Goal: Task Accomplishment & Management: Use online tool/utility

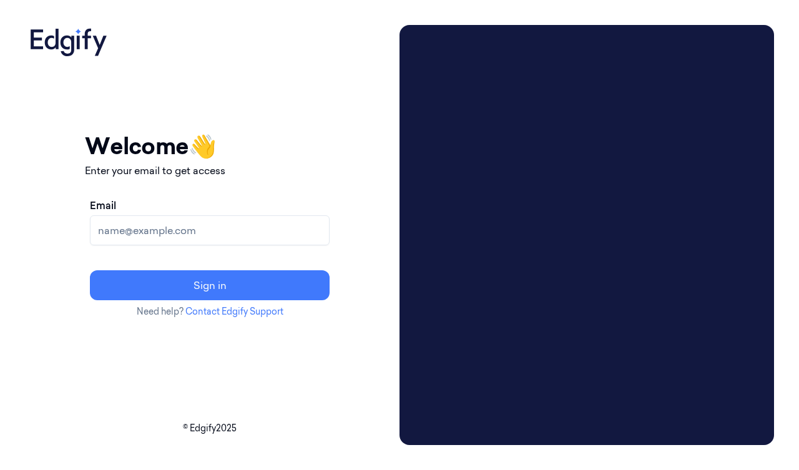
click at [207, 235] on input "Email" at bounding box center [210, 230] width 240 height 30
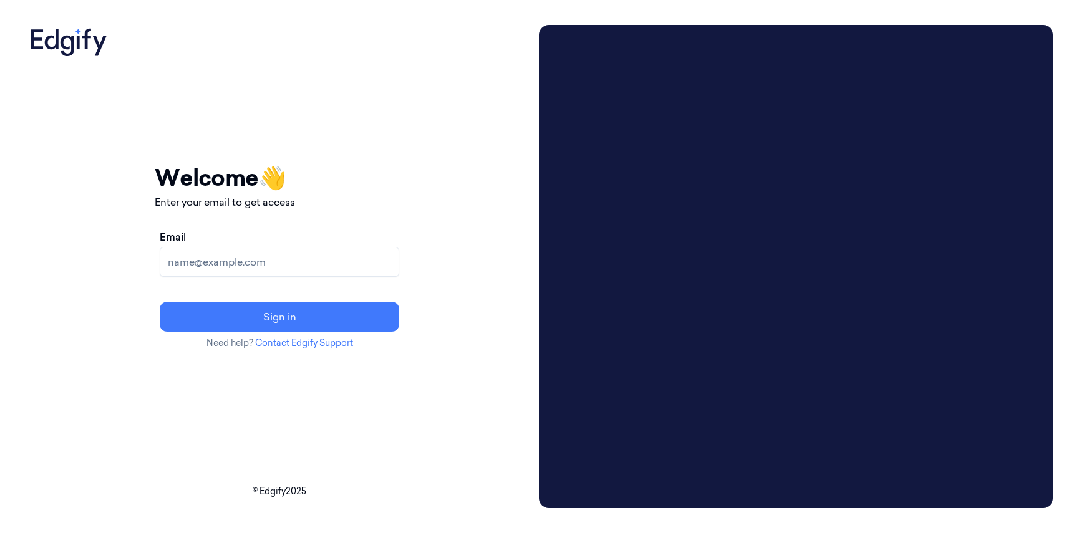
click at [314, 247] on input "Email" at bounding box center [280, 262] width 240 height 30
click at [315, 258] on input "Email" at bounding box center [280, 262] width 240 height 30
click at [308, 266] on input "Email" at bounding box center [280, 262] width 240 height 30
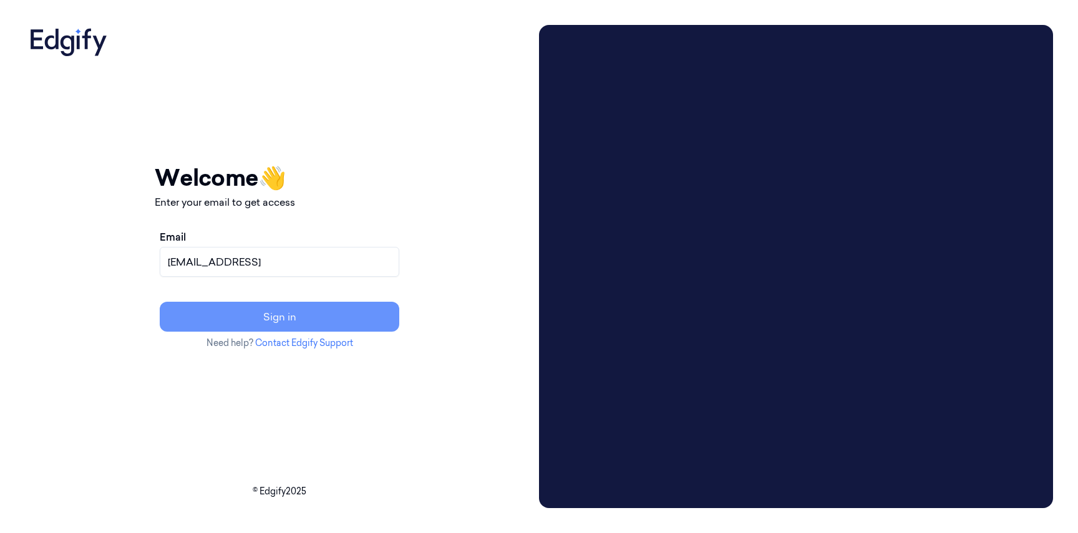
type input "pavelp@edgify.ai"
click at [323, 325] on button "Sign in" at bounding box center [280, 317] width 240 height 30
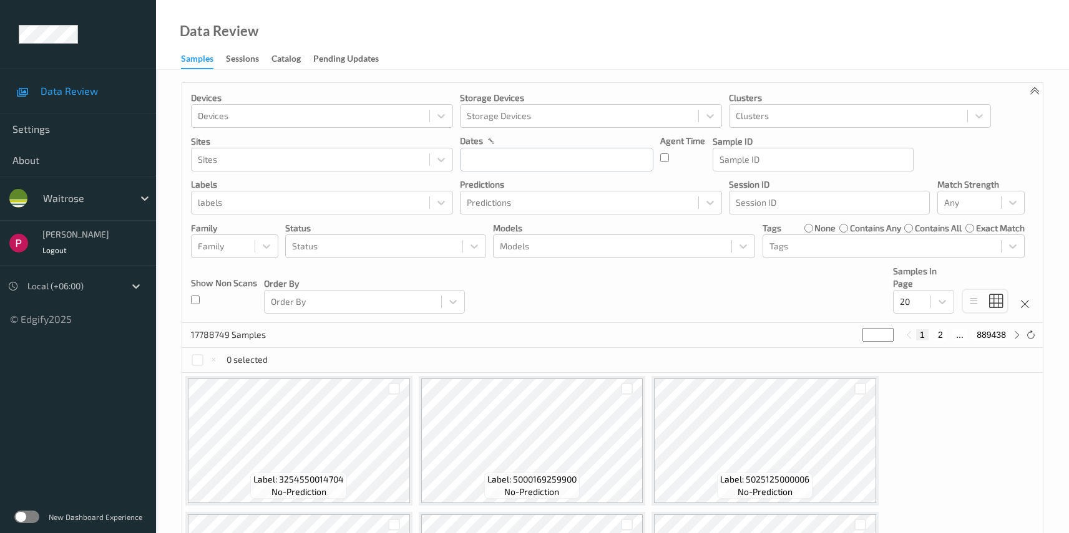
click at [241, 57] on div "Sessions" at bounding box center [242, 60] width 33 height 16
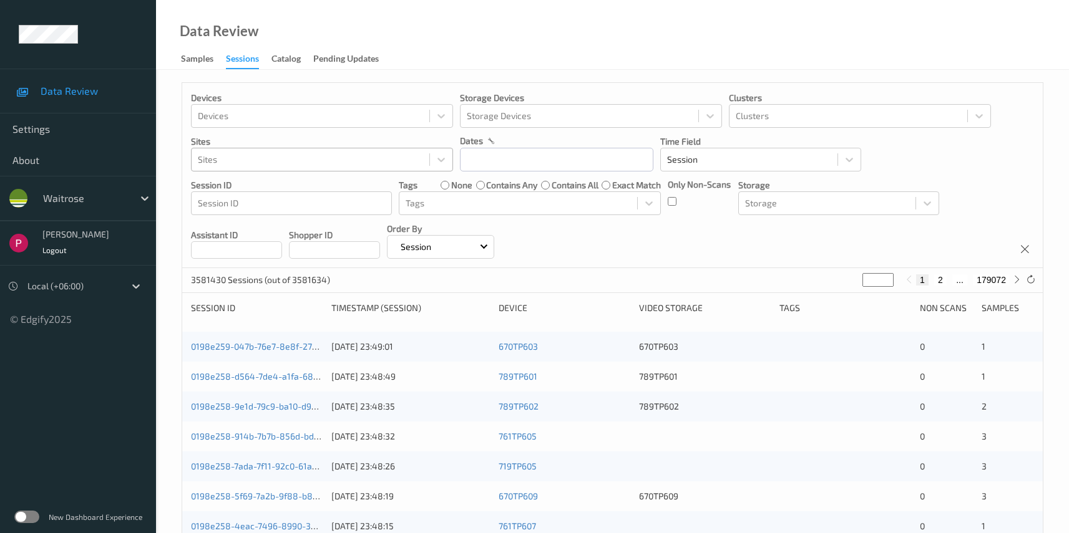
click at [238, 167] on div at bounding box center [310, 159] width 225 height 15
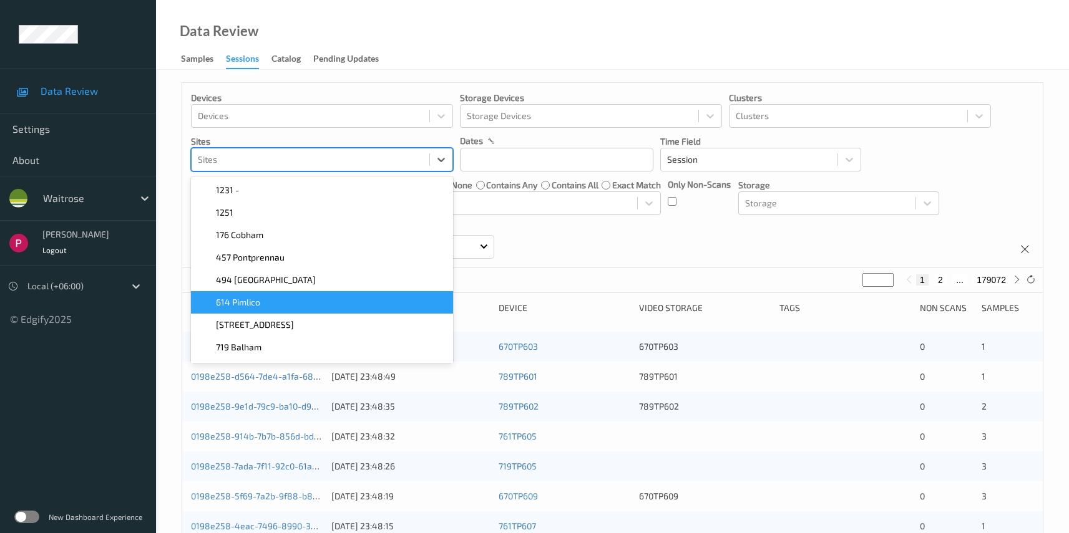
click at [259, 302] on span "614 Pimlico" at bounding box center [238, 302] width 44 height 12
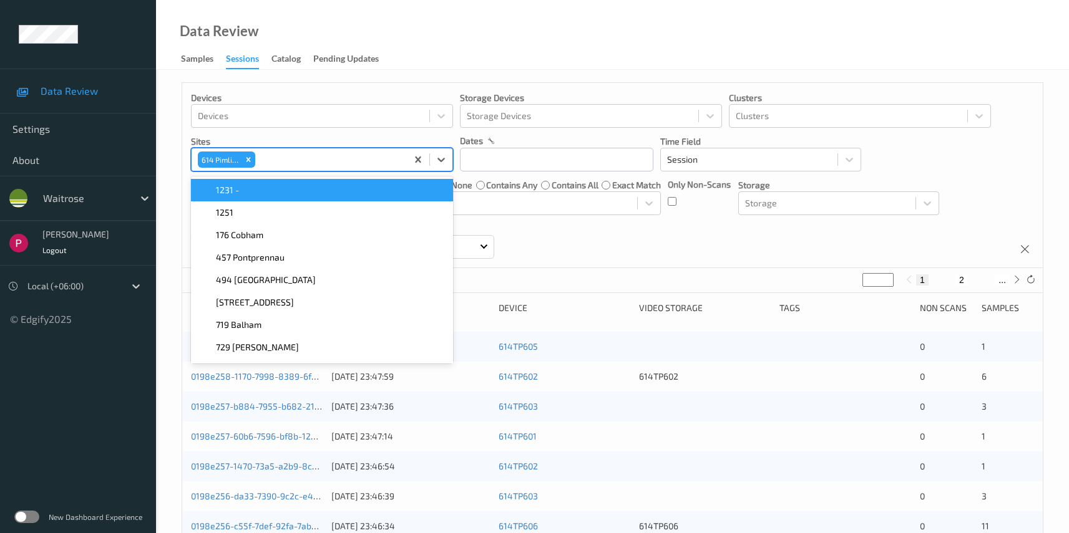
click at [514, 43] on div "Data Review Samples Sessions Catalog Pending Updates" at bounding box center [612, 35] width 913 height 70
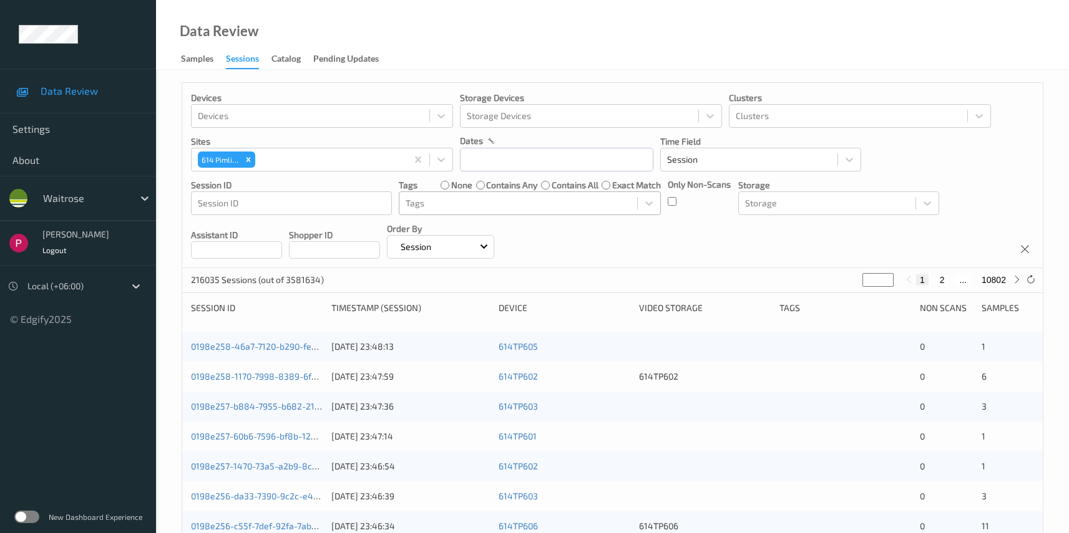
click at [447, 202] on div at bounding box center [518, 203] width 225 height 15
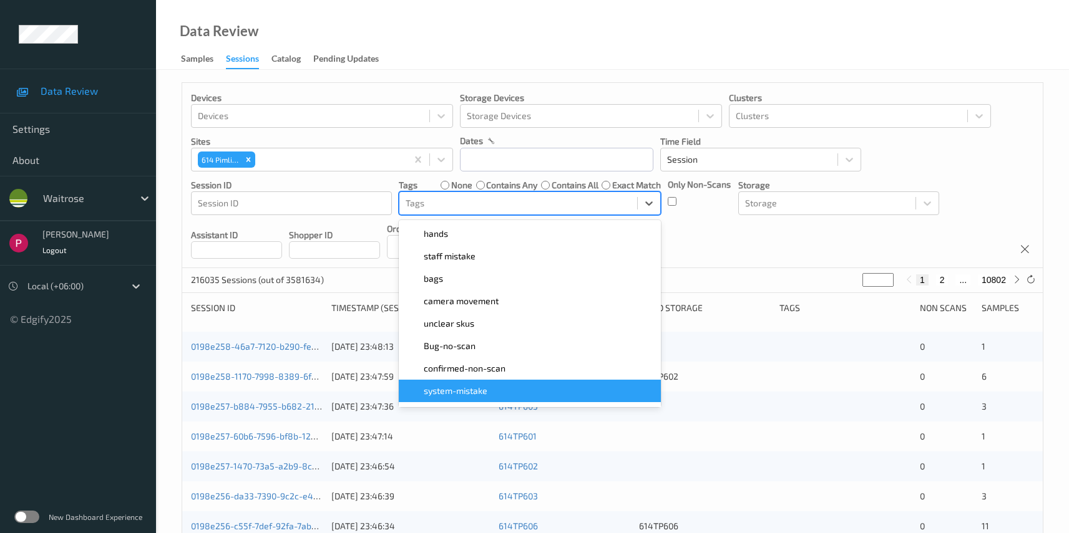
click at [467, 389] on span "system-mistake" at bounding box center [456, 391] width 64 height 12
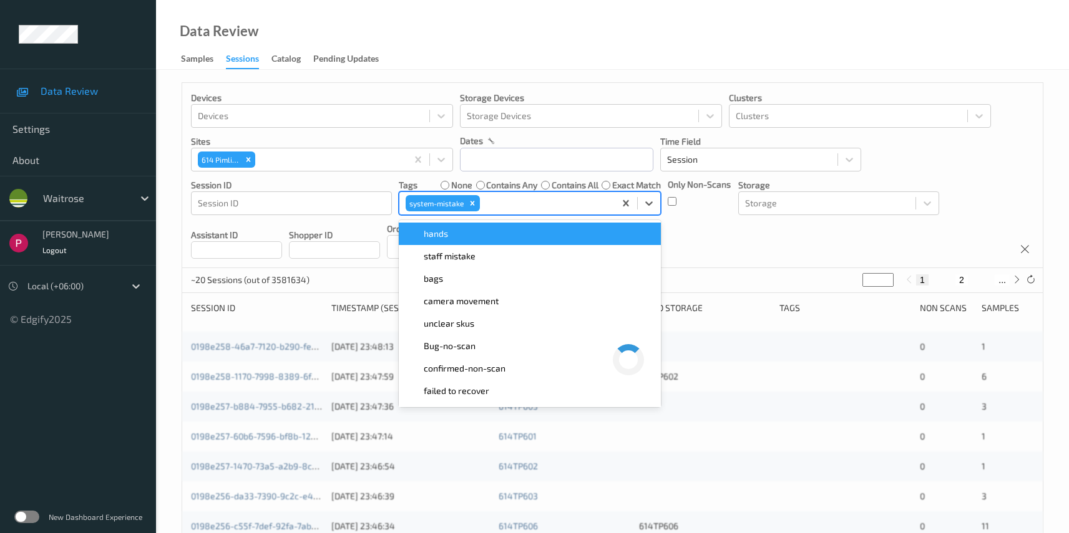
click at [718, 228] on div "Devices Devices Storage Devices Storage Devices Clusters Clusters Sites 614 Pim…" at bounding box center [612, 175] width 860 height 185
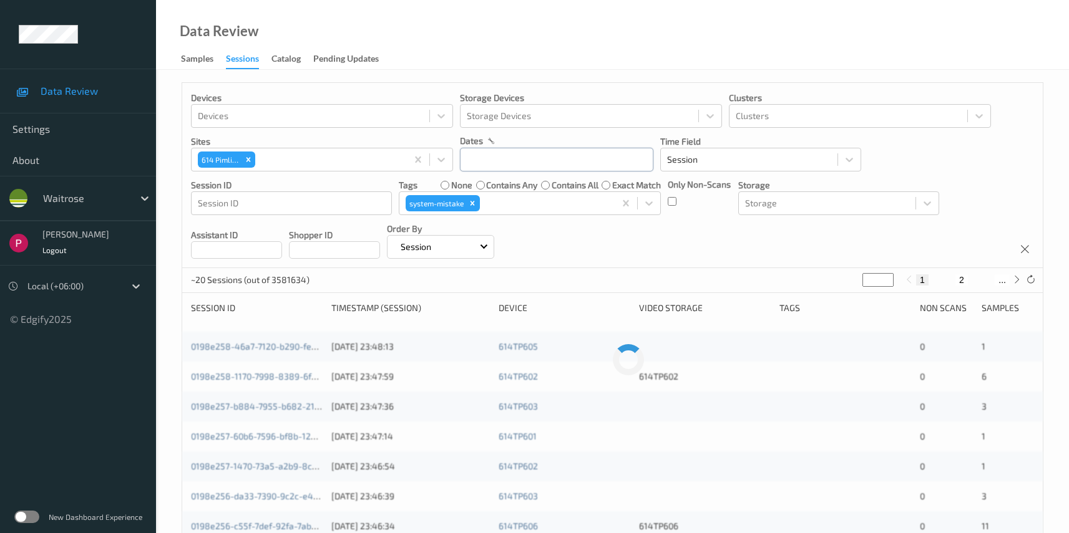
click at [518, 157] on input "text" at bounding box center [556, 160] width 193 height 24
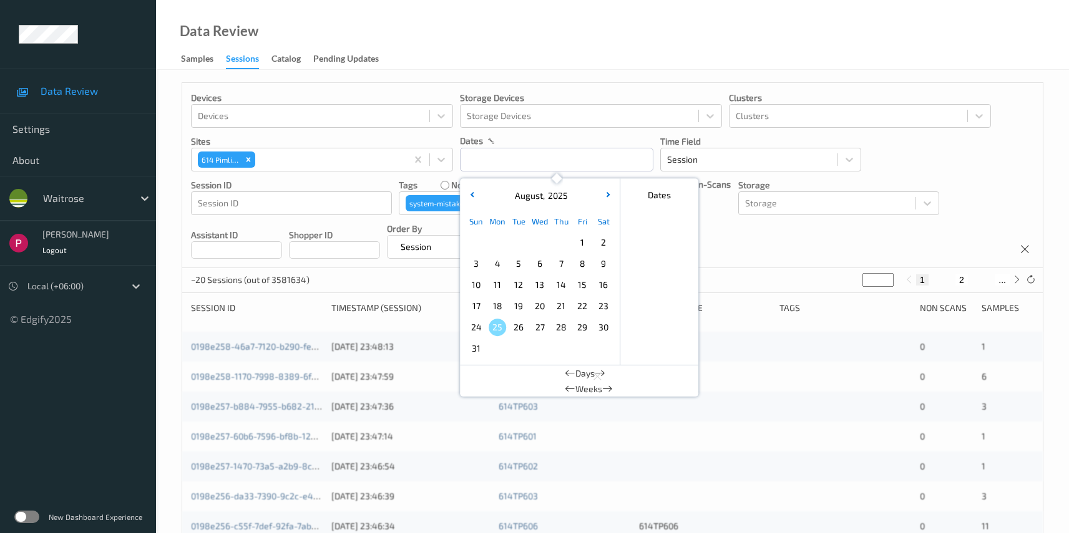
click at [607, 265] on span "9" at bounding box center [603, 263] width 17 height 17
type input "09/08/2025 00:00 -> 09/08/2025 23:59"
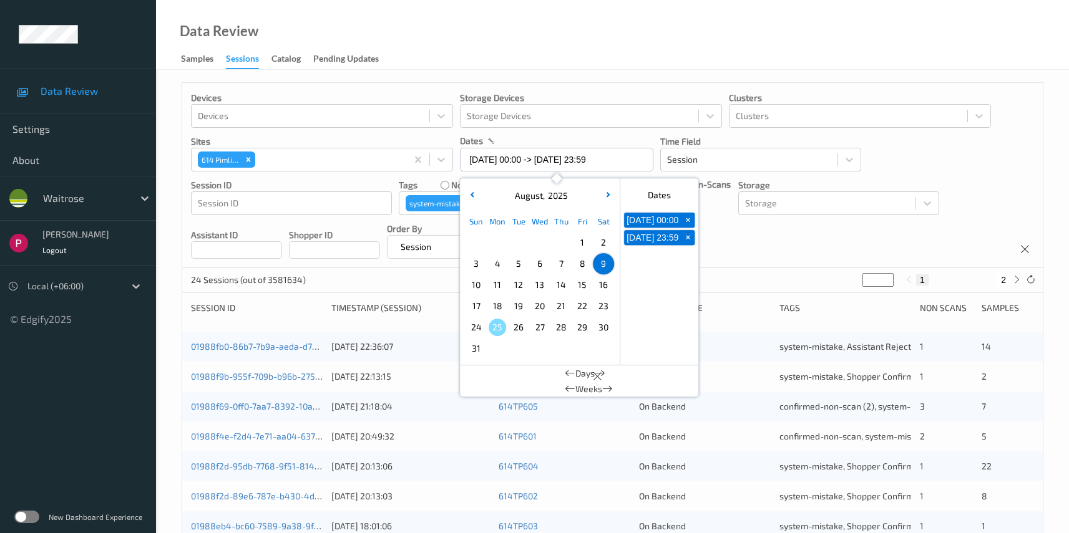
click at [822, 241] on div "Devices Devices Storage Devices Storage Devices Clusters Clusters Sites 614 Pim…" at bounding box center [612, 175] width 860 height 185
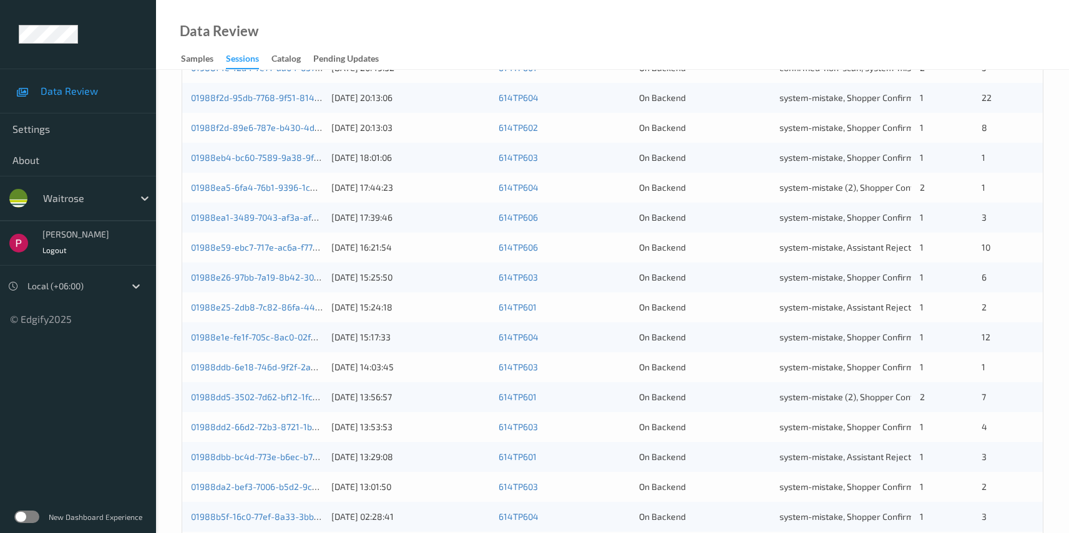
scroll to position [449, 0]
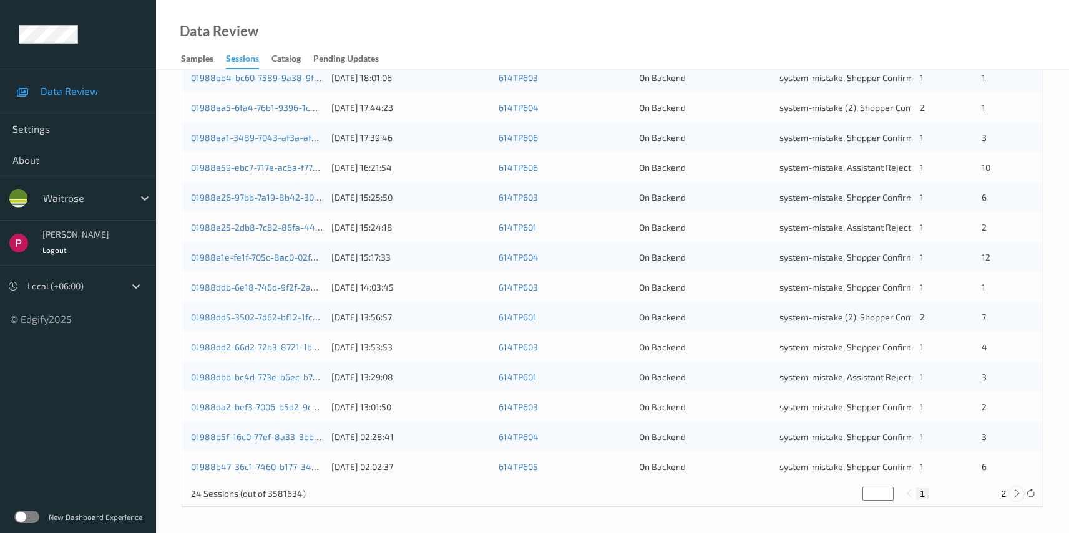
click at [1017, 492] on icon at bounding box center [1016, 493] width 9 height 9
type input "*"
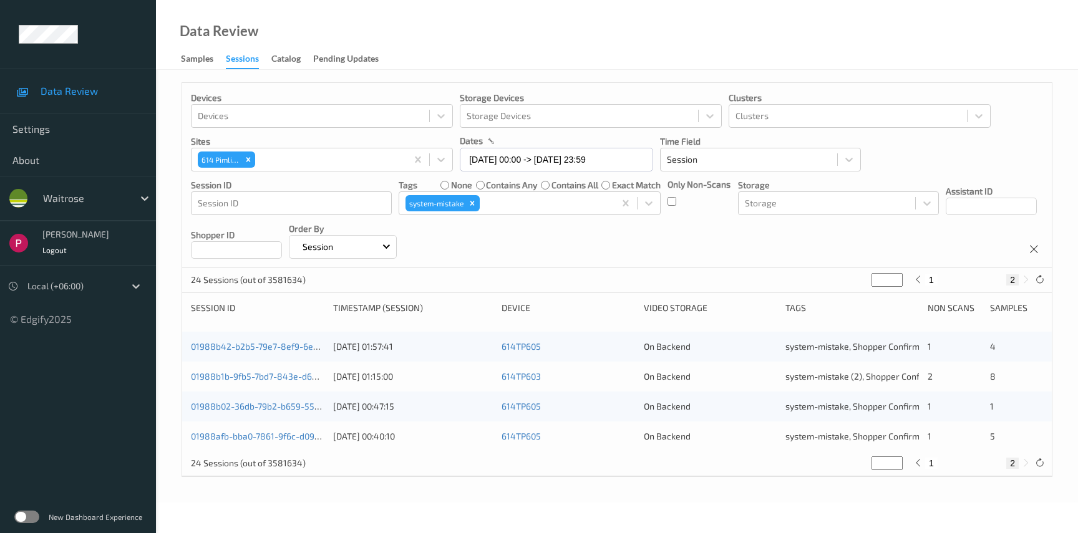
click at [930, 464] on button "1" at bounding box center [931, 463] width 12 height 11
type input "*"
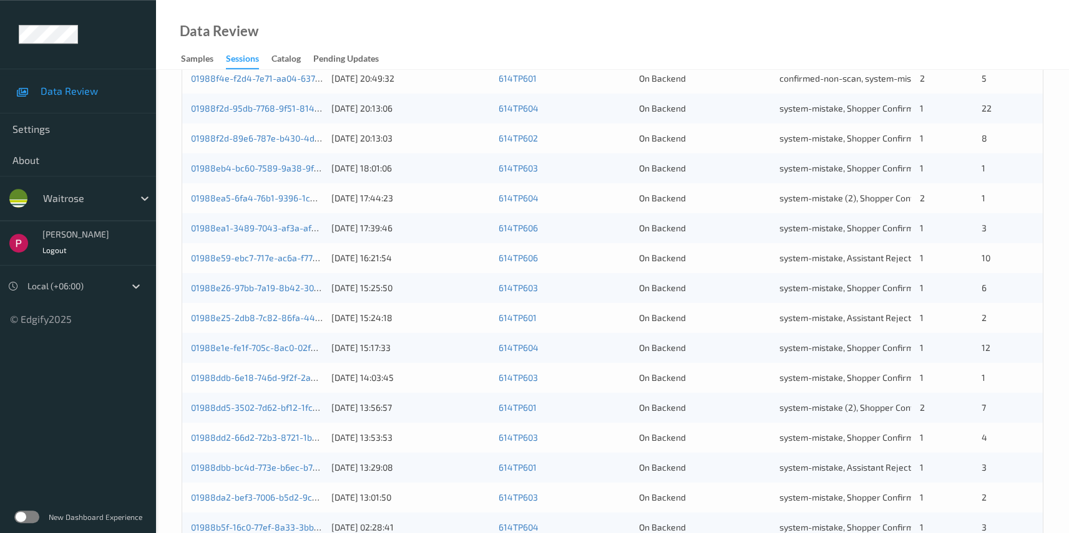
scroll to position [449, 0]
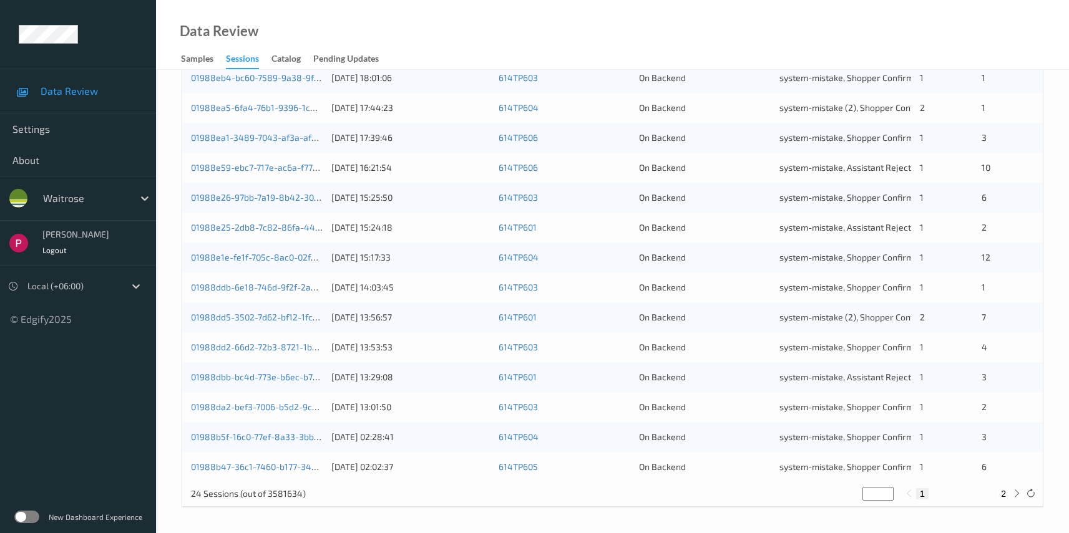
click at [1008, 494] on button "2" at bounding box center [1003, 494] width 12 height 11
type input "*"
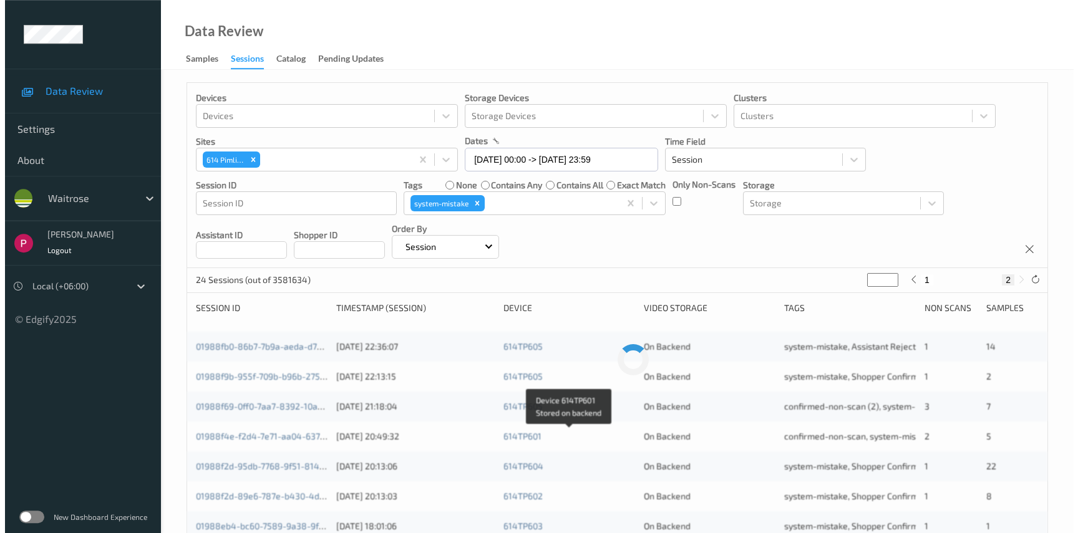
scroll to position [0, 0]
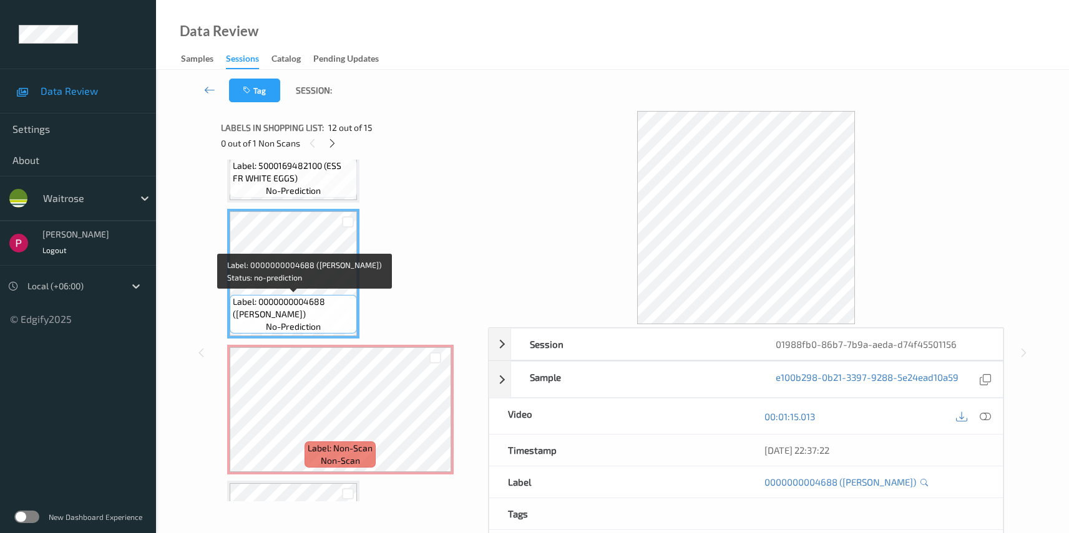
scroll to position [1390, 0]
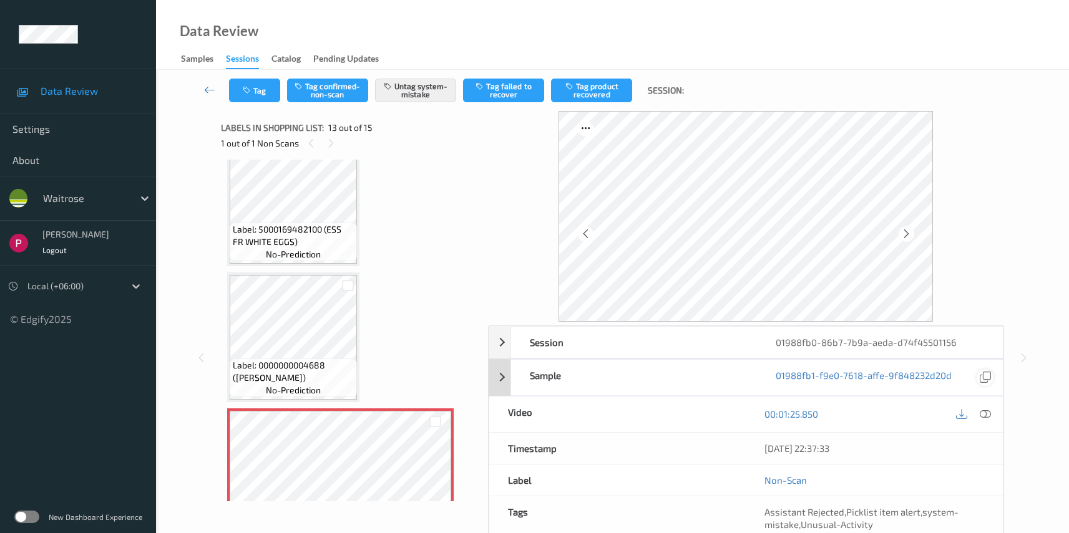
click at [986, 379] on icon at bounding box center [985, 377] width 11 height 11
click at [592, 343] on div "Session" at bounding box center [634, 342] width 246 height 31
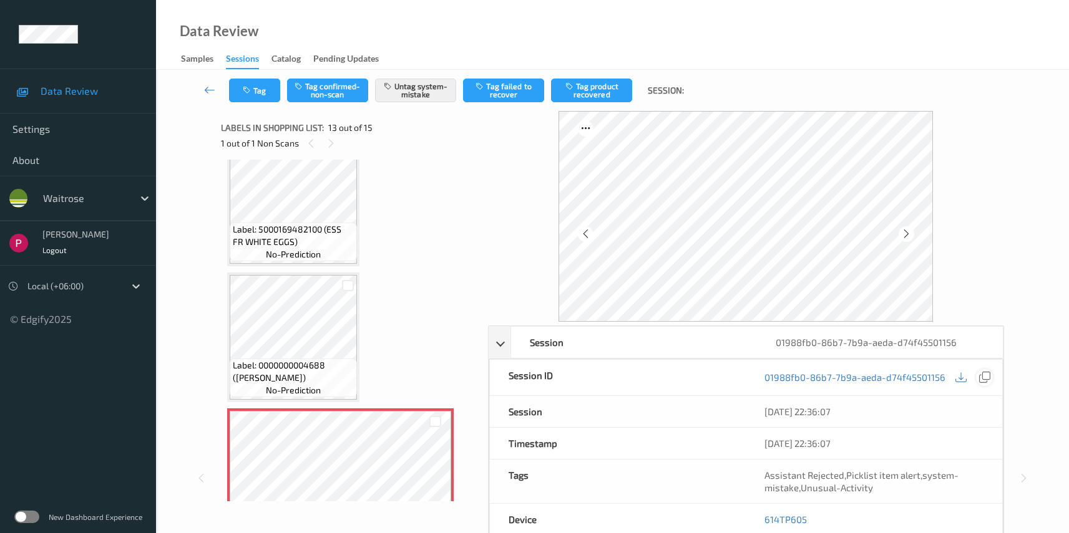
click at [983, 379] on icon at bounding box center [984, 377] width 11 height 11
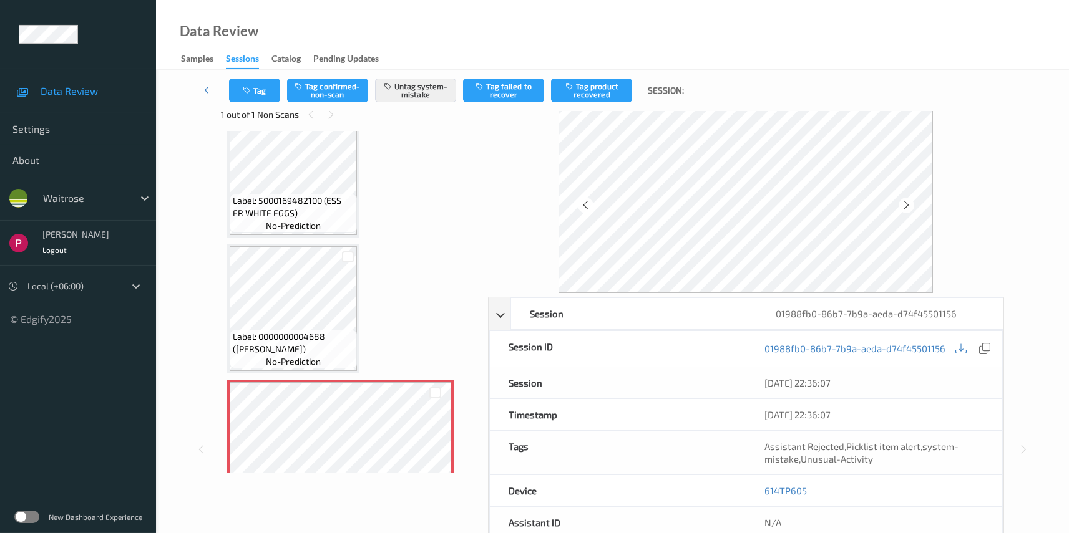
scroll to position [60, 0]
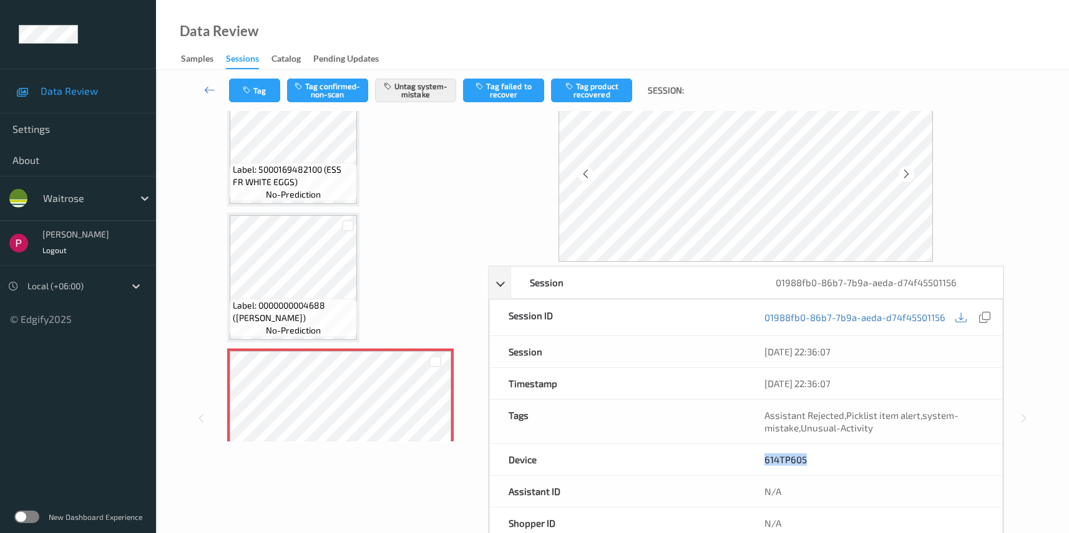
drag, startPoint x: 769, startPoint y: 455, endPoint x: 762, endPoint y: 449, distance: 9.7
click at [760, 455] on div "614TP605" at bounding box center [874, 459] width 256 height 31
copy link "614TP605"
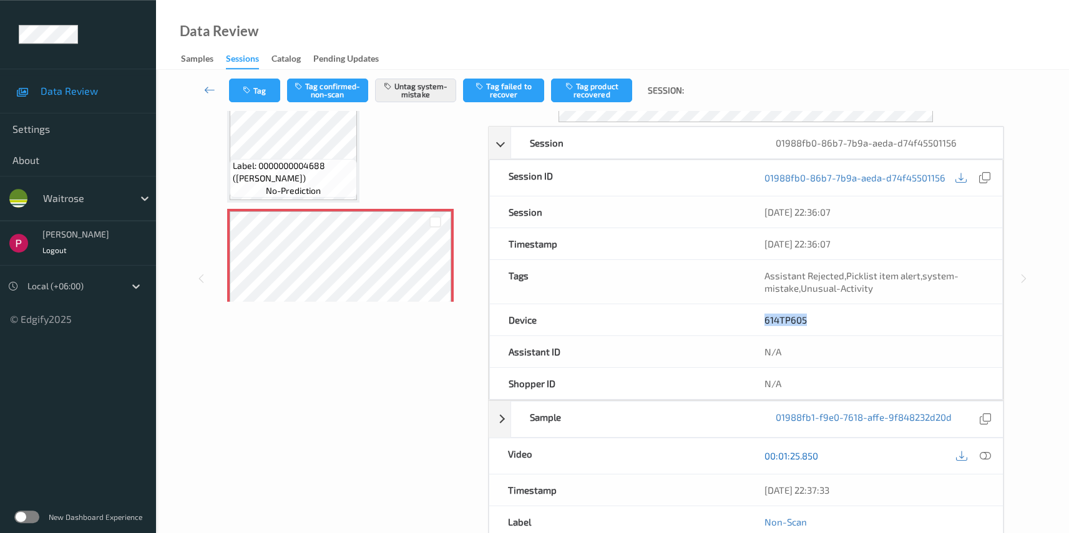
scroll to position [210, 0]
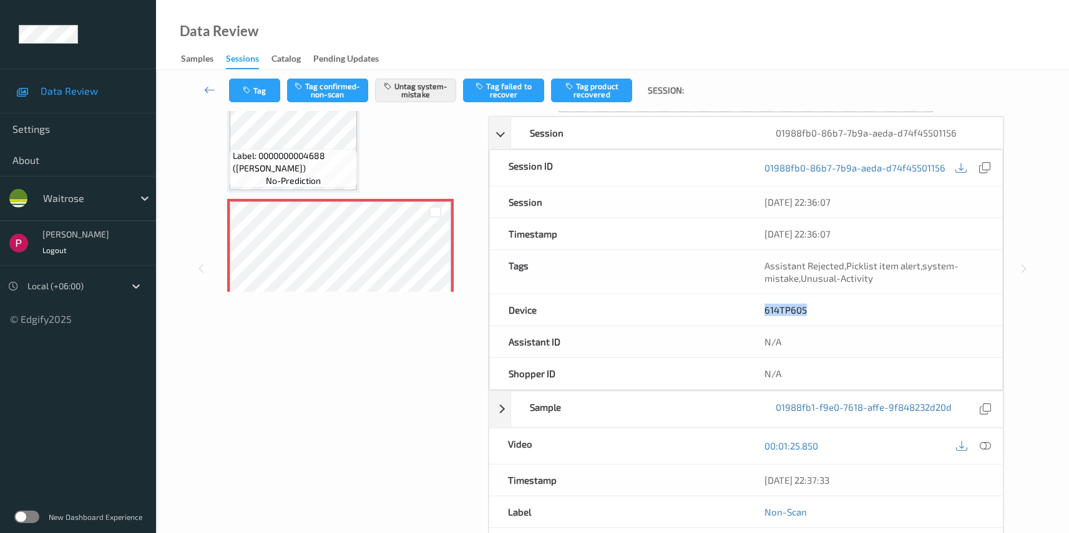
drag, startPoint x: 866, startPoint y: 482, endPoint x: 762, endPoint y: 472, distance: 104.1
click at [761, 473] on div "09/08/2025 22:37:33" at bounding box center [874, 480] width 257 height 31
copy div "09/08/2025 22:37:33"
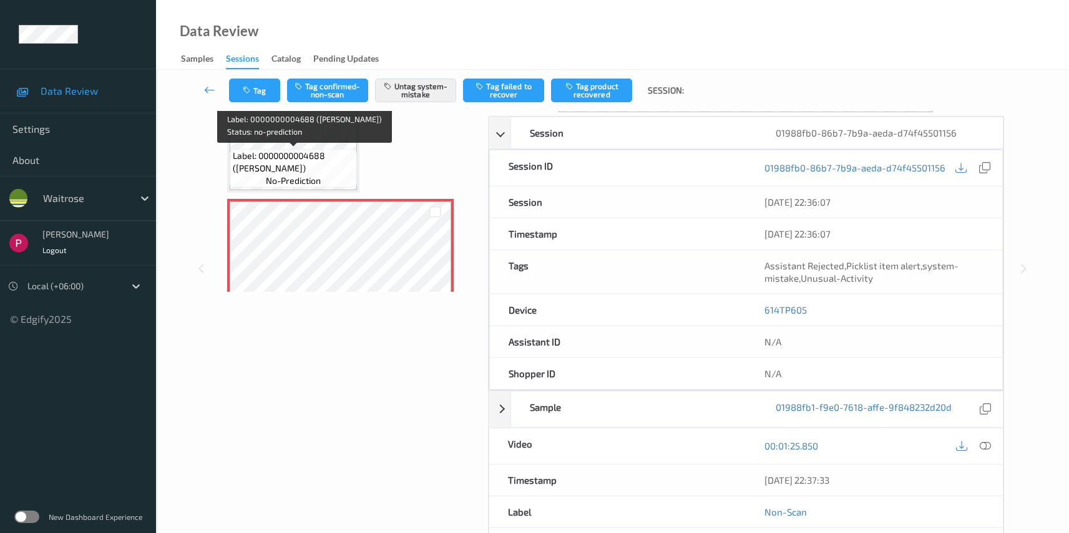
click at [298, 160] on span "Label: 0000000004688 (WR LEMON)" at bounding box center [293, 162] width 121 height 25
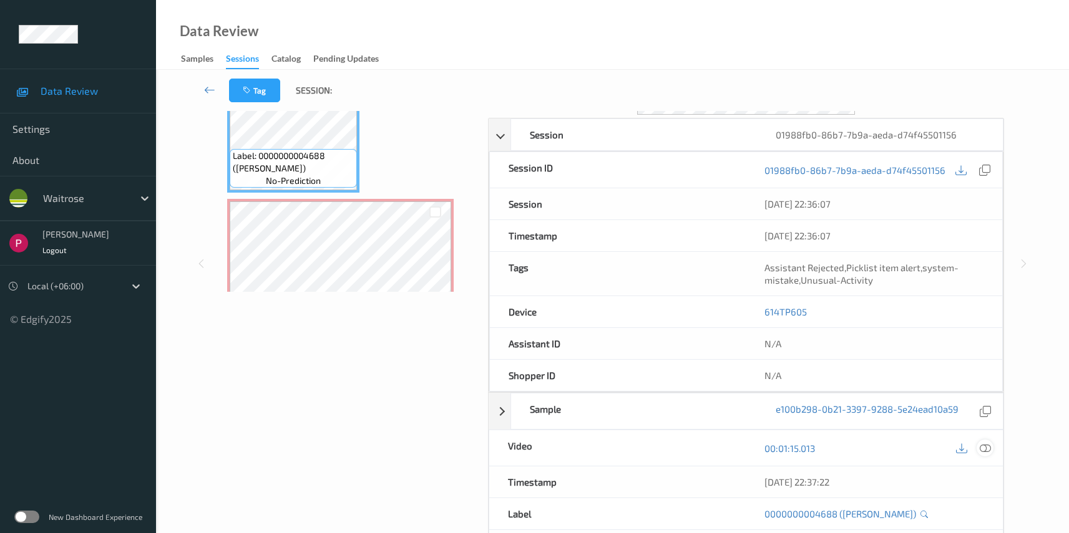
drag, startPoint x: 980, startPoint y: 446, endPoint x: 1014, endPoint y: 459, distance: 35.9
click at [980, 446] on icon at bounding box center [985, 448] width 11 height 11
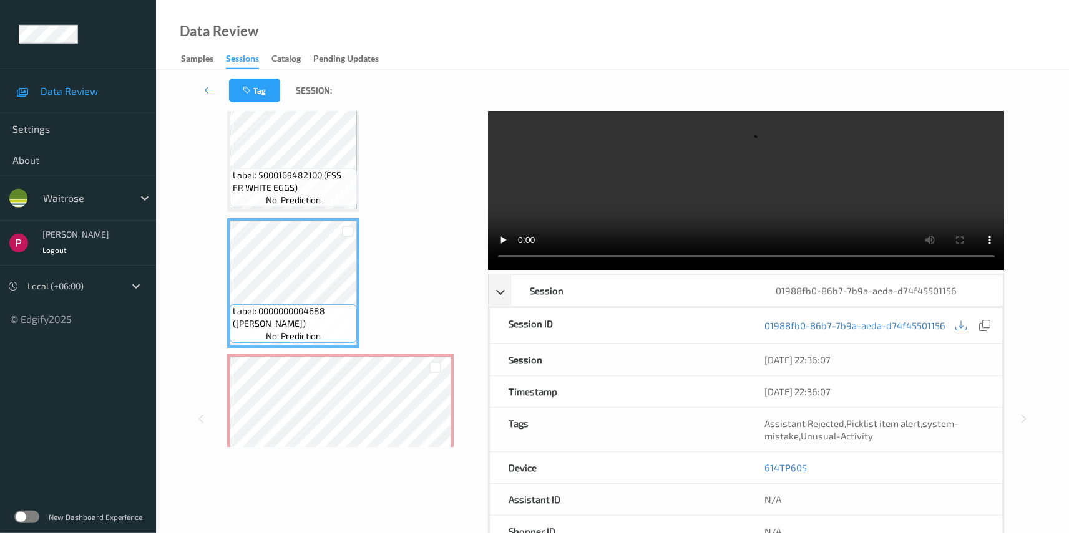
scroll to position [0, 0]
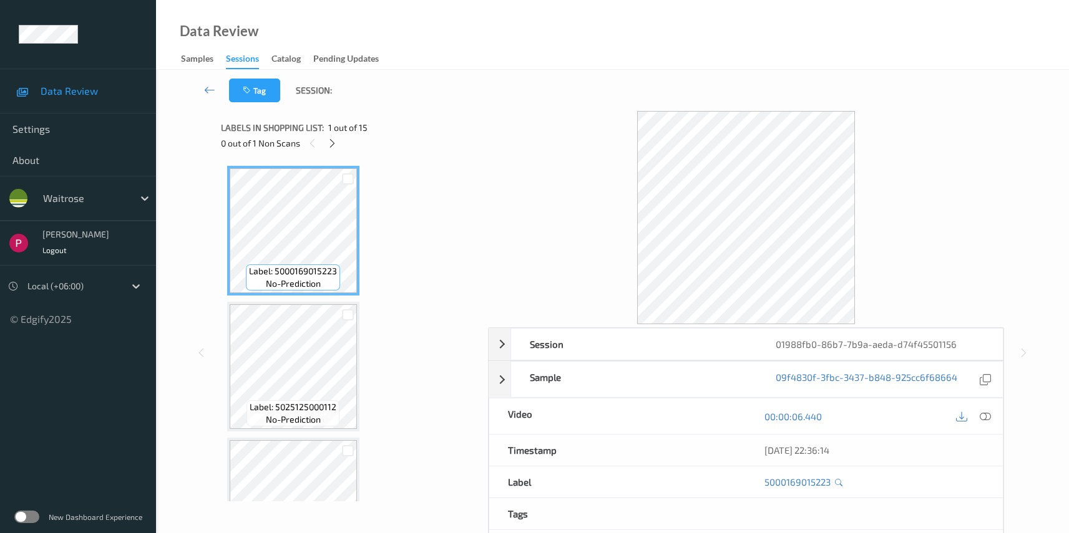
scroll to position [1390, 0]
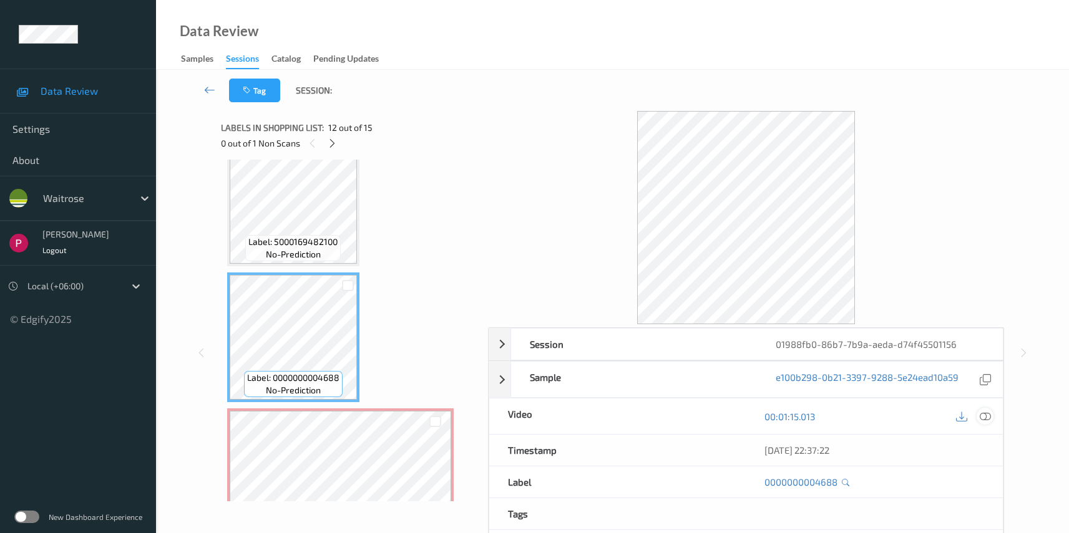
click at [988, 416] on icon at bounding box center [985, 416] width 11 height 11
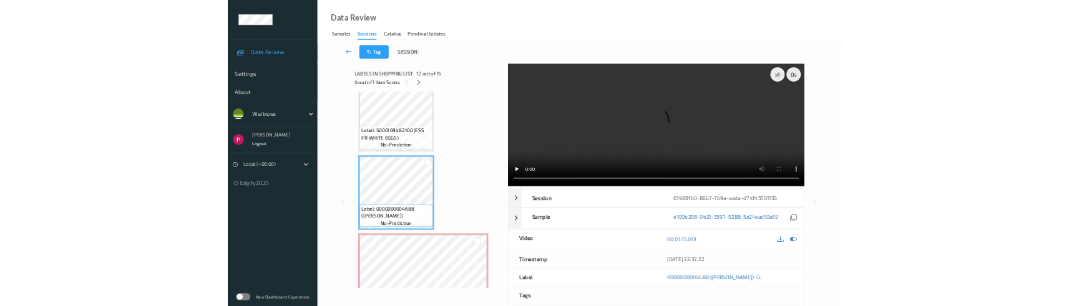
scroll to position [1379, 0]
